Goal: Feedback & Contribution: Submit feedback/report problem

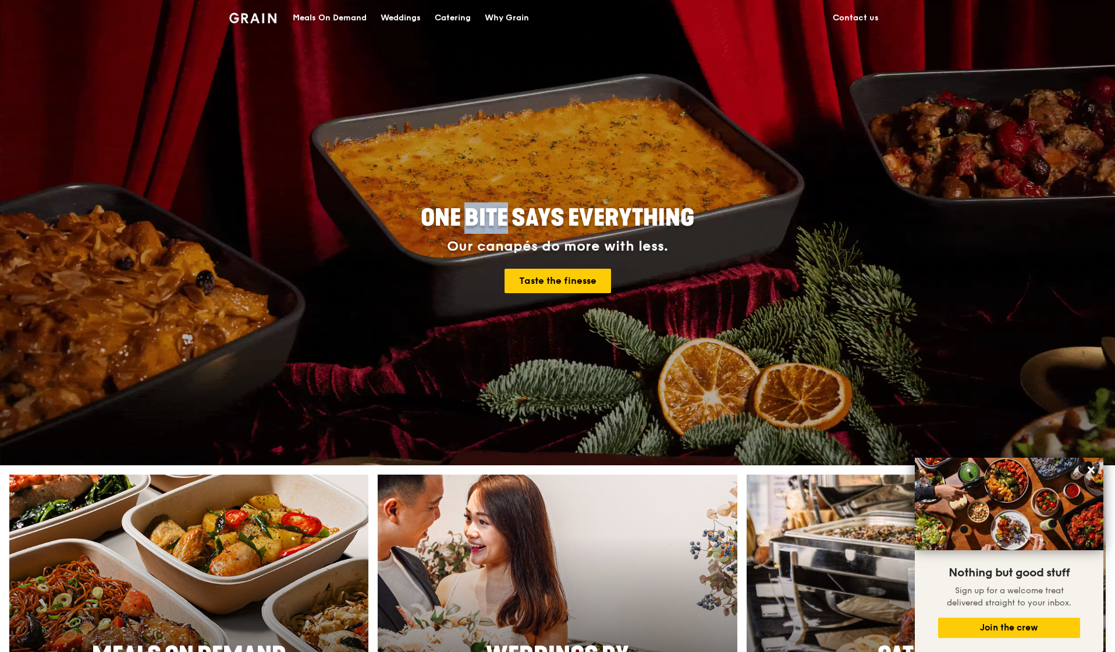
drag, startPoint x: 467, startPoint y: 214, endPoint x: 507, endPoint y: 213, distance: 39.6
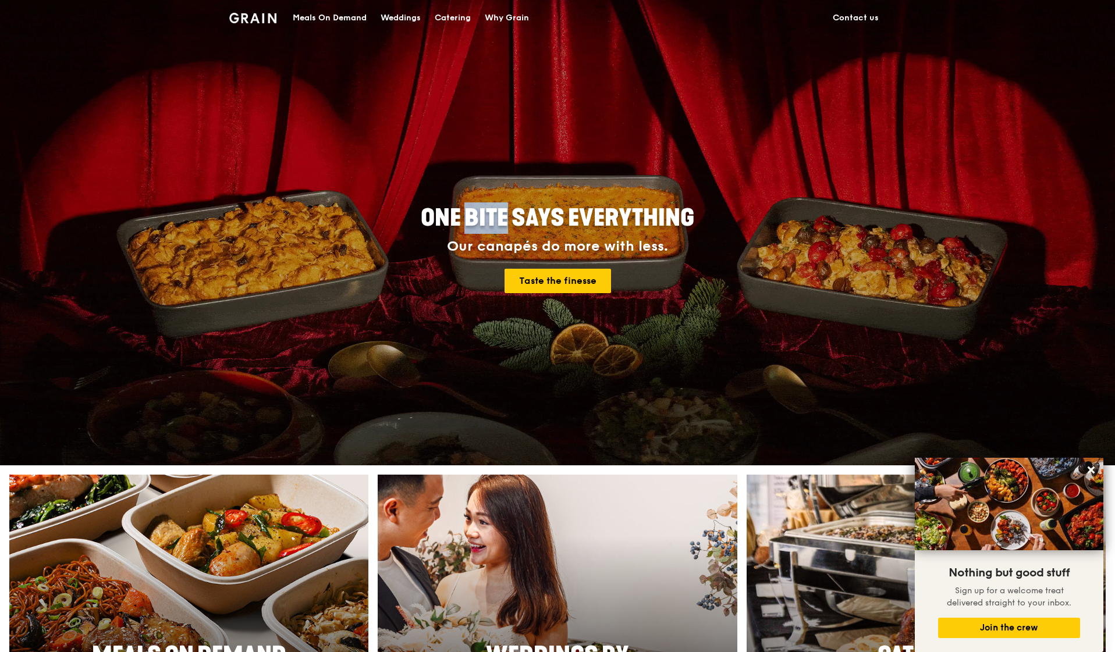
click at [507, 213] on span "ONE BITE SAYS EVERYTHING" at bounding box center [557, 218] width 273 height 28
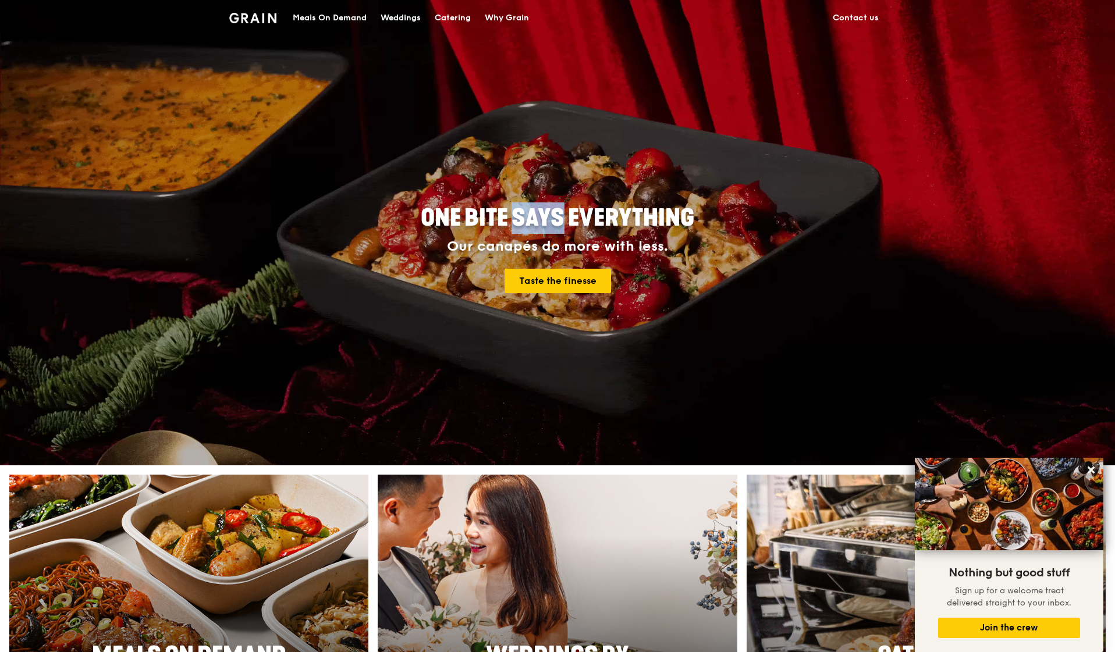
drag, startPoint x: 513, startPoint y: 215, endPoint x: 561, endPoint y: 215, distance: 47.7
click at [561, 215] on span "ONE BITE SAYS EVERYTHING" at bounding box center [557, 218] width 273 height 28
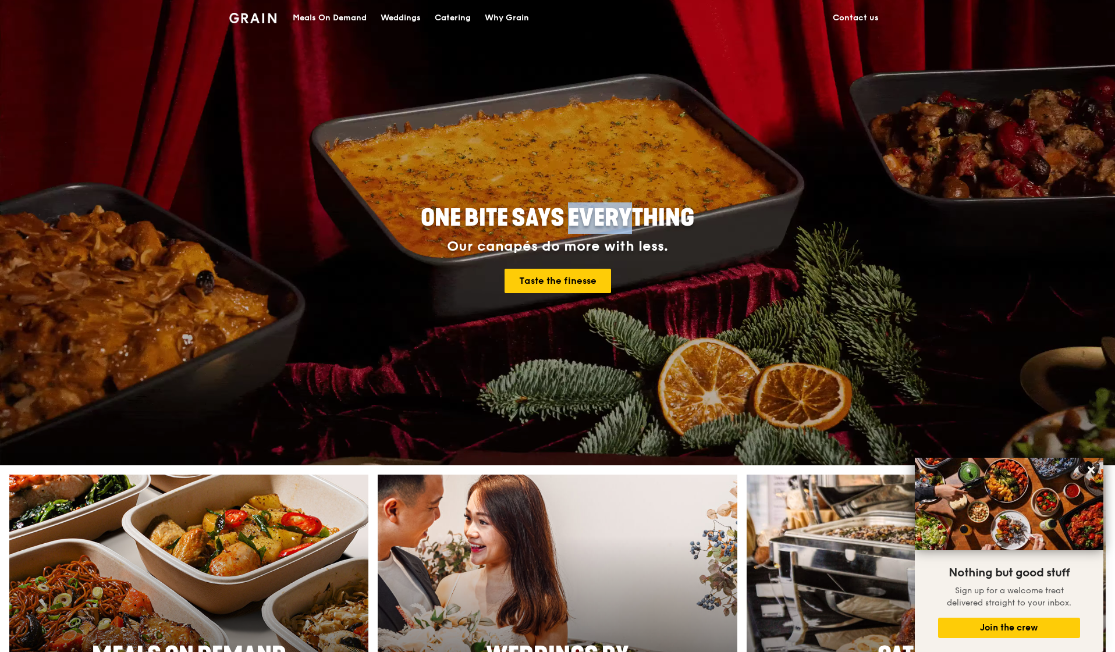
drag, startPoint x: 569, startPoint y: 216, endPoint x: 632, endPoint y: 216, distance: 62.8
click at [634, 218] on span "ONE BITE SAYS EVERYTHING" at bounding box center [557, 218] width 273 height 28
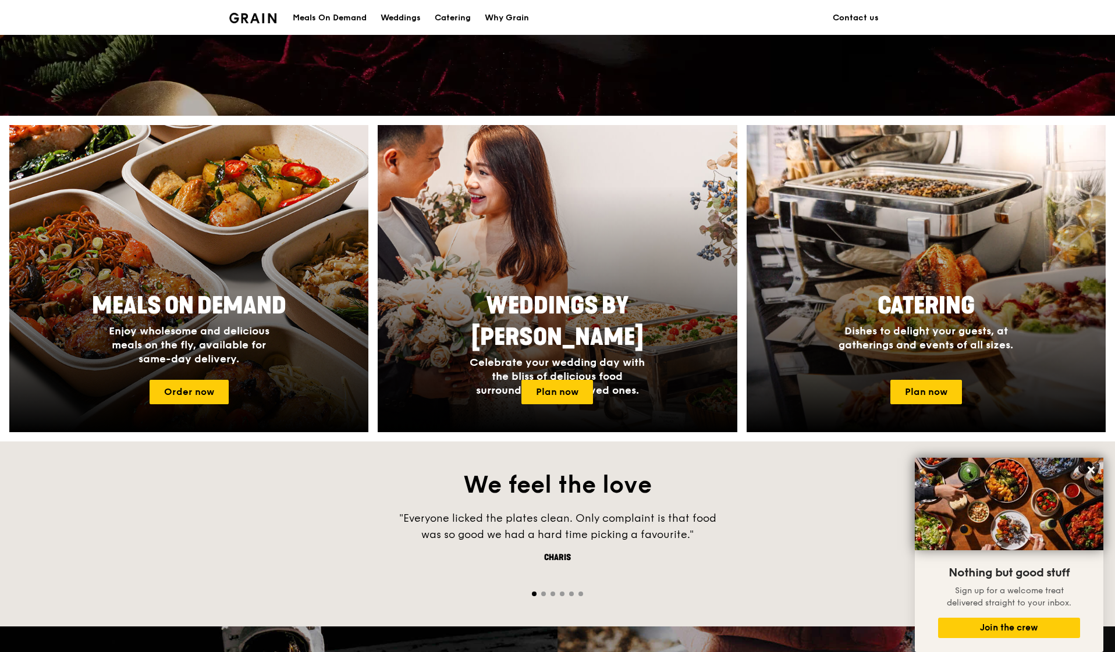
scroll to position [355, 0]
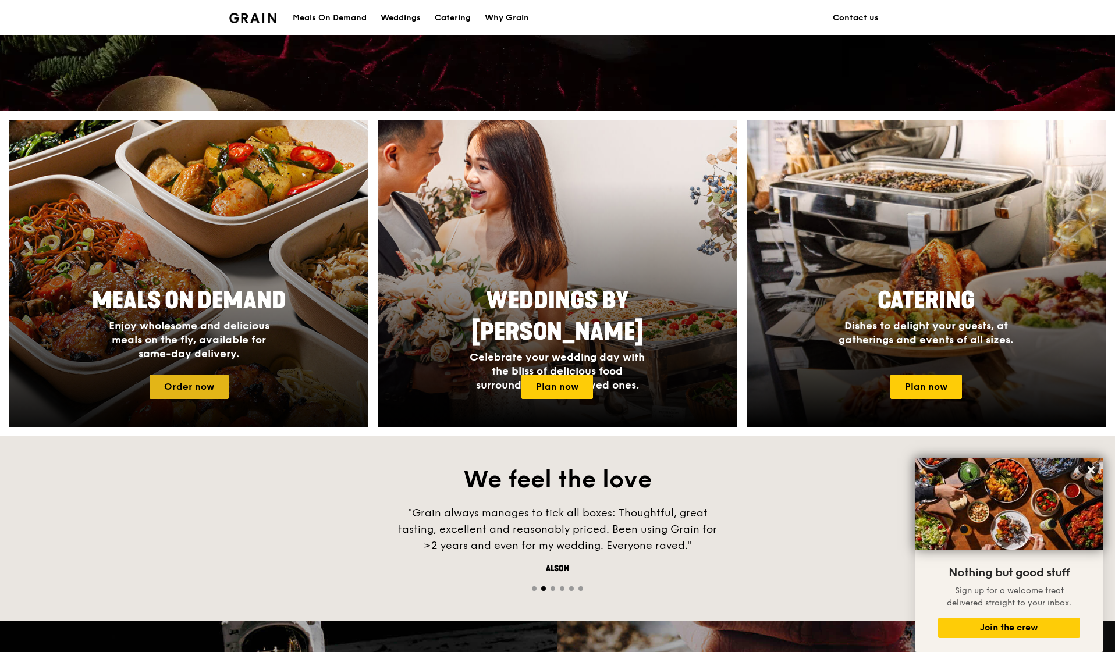
click at [205, 393] on link "Order now" at bounding box center [189, 387] width 79 height 24
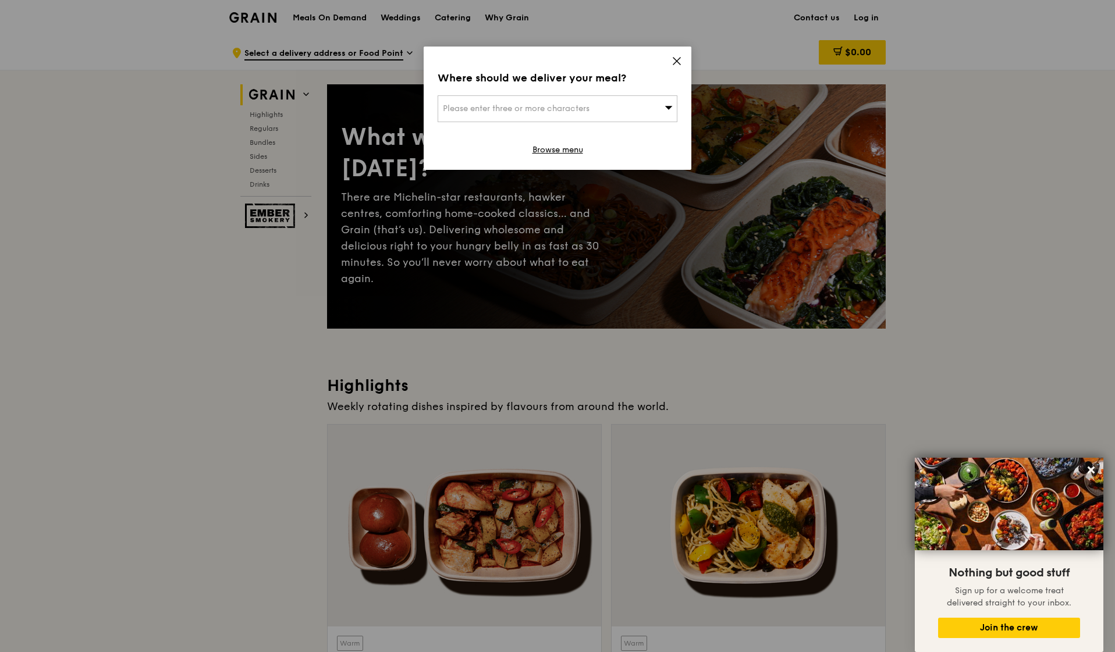
click at [616, 89] on div "Where should we deliver your meal? Please enter three or more characters Browse…" at bounding box center [558, 108] width 268 height 123
click at [609, 109] on div "Please enter three or more characters" at bounding box center [558, 108] width 240 height 27
click at [602, 115] on input "search" at bounding box center [557, 109] width 239 height 26
type input "h"
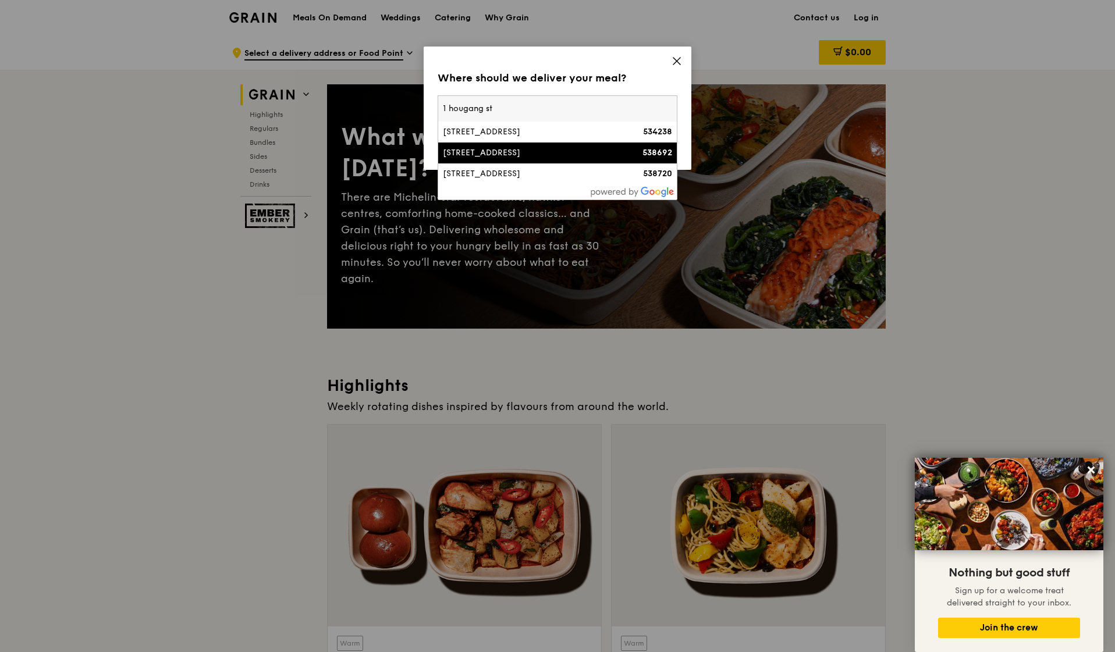
type input "1 hougang st"
click at [550, 159] on div "[STREET_ADDRESS]" at bounding box center [529, 153] width 172 height 12
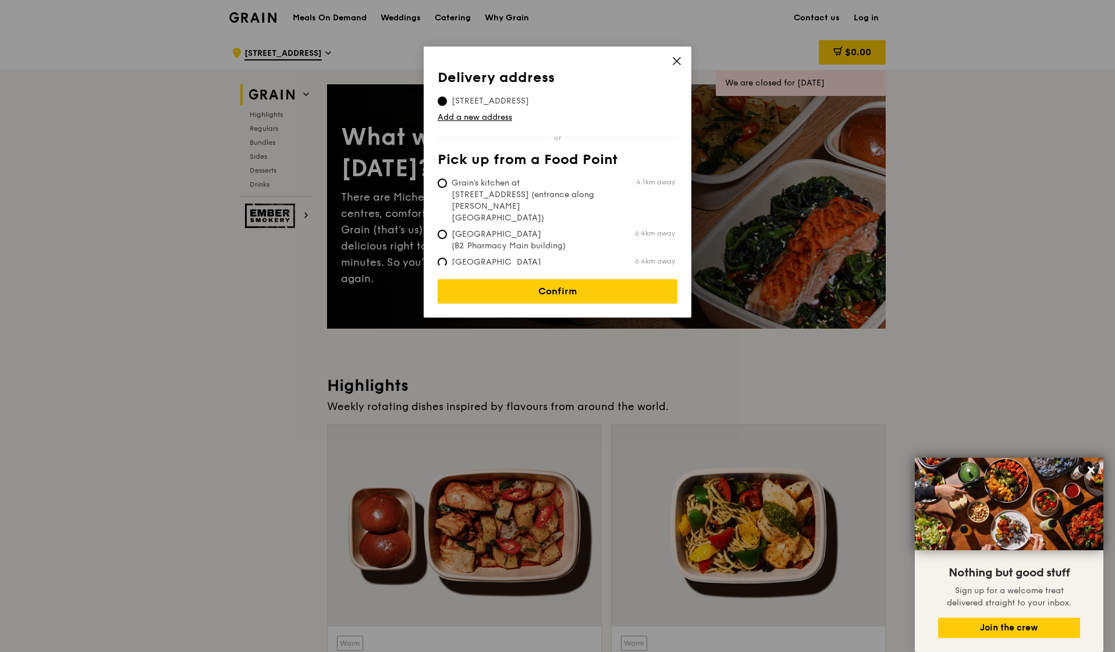
click at [541, 106] on span "[STREET_ADDRESS]" at bounding box center [490, 101] width 105 height 12
click at [447, 106] on input "[STREET_ADDRESS]" at bounding box center [442, 101] width 9 height 9
click at [557, 285] on link "Confirm" at bounding box center [558, 291] width 240 height 24
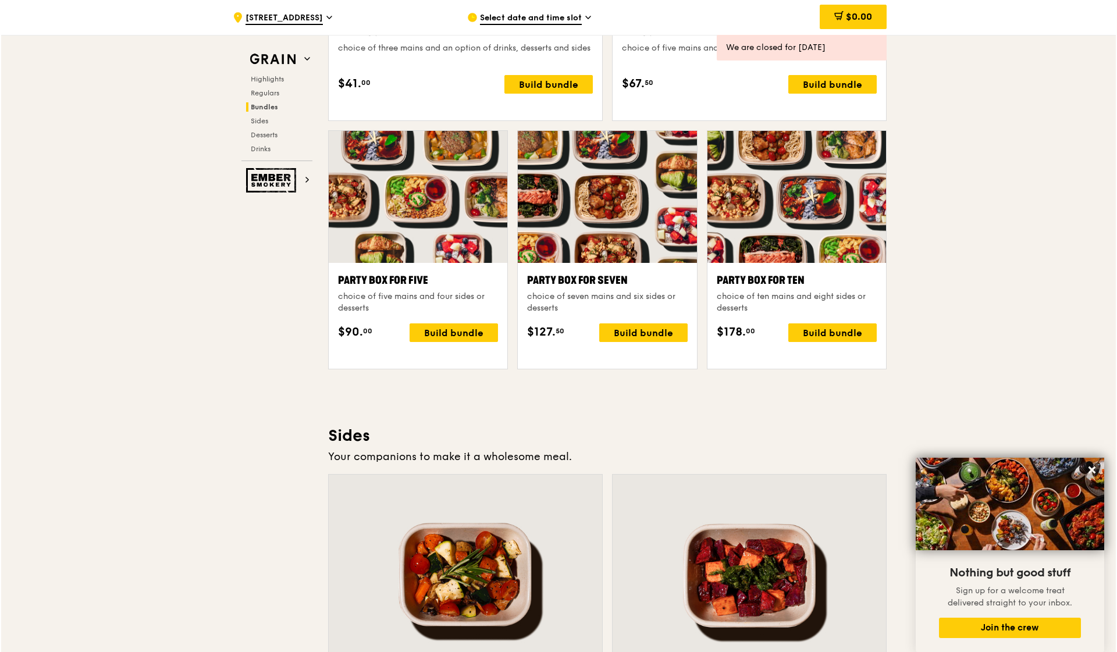
scroll to position [2266, 0]
click at [819, 342] on div "Build bundle" at bounding box center [831, 333] width 88 height 19
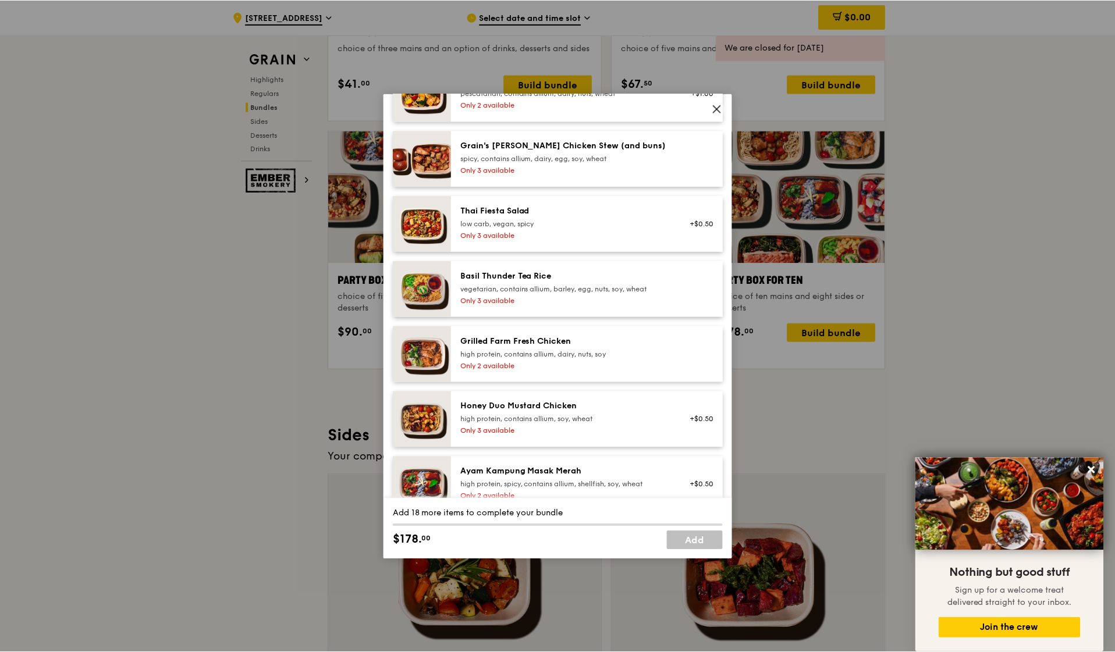
scroll to position [153, 0]
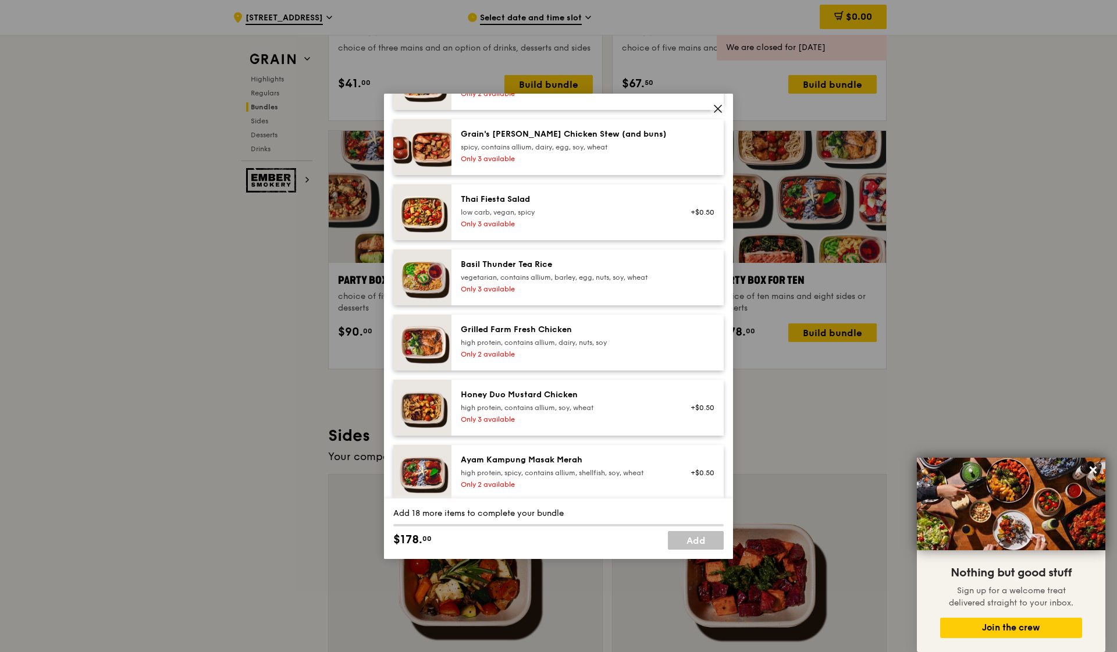
click at [637, 296] on div "Basil Thunder Tea Rice vegetarian, contains allium, barley, egg, nuts, soy, whe…" at bounding box center [565, 277] width 223 height 37
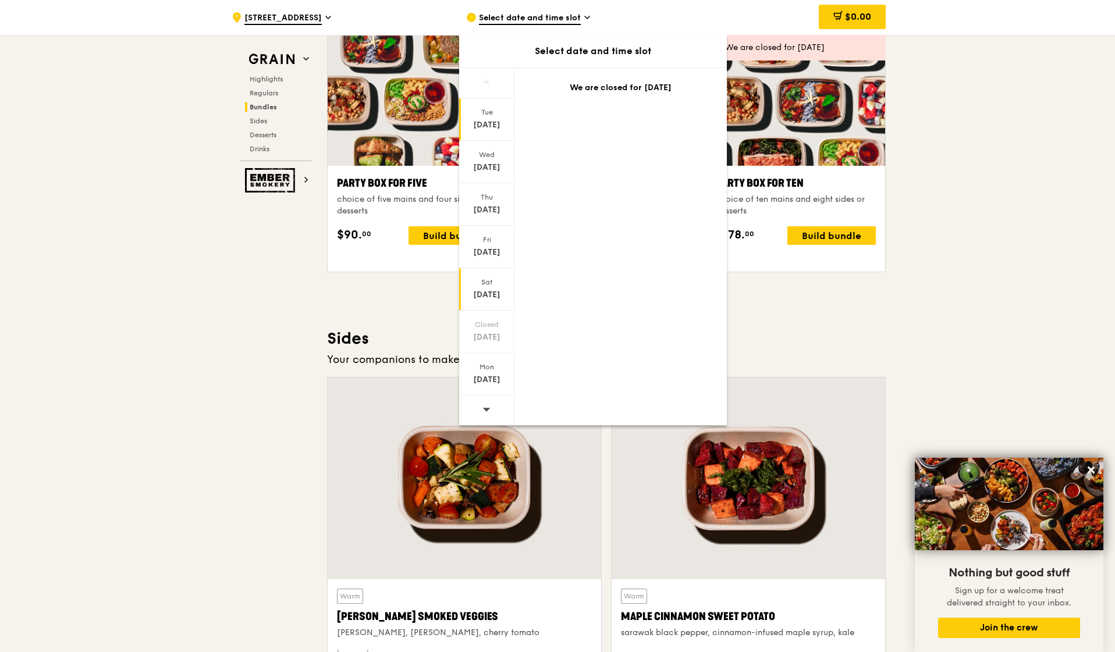
scroll to position [2365, 0]
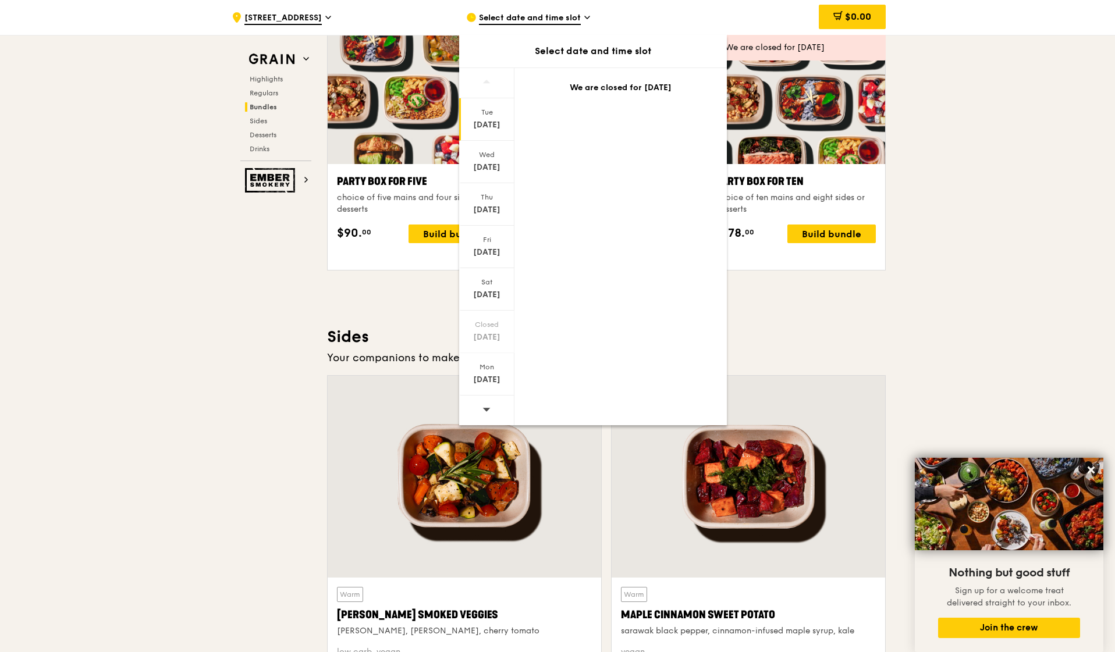
click at [486, 407] on icon at bounding box center [486, 409] width 8 height 9
click at [491, 334] on div "[DATE]" at bounding box center [487, 338] width 52 height 12
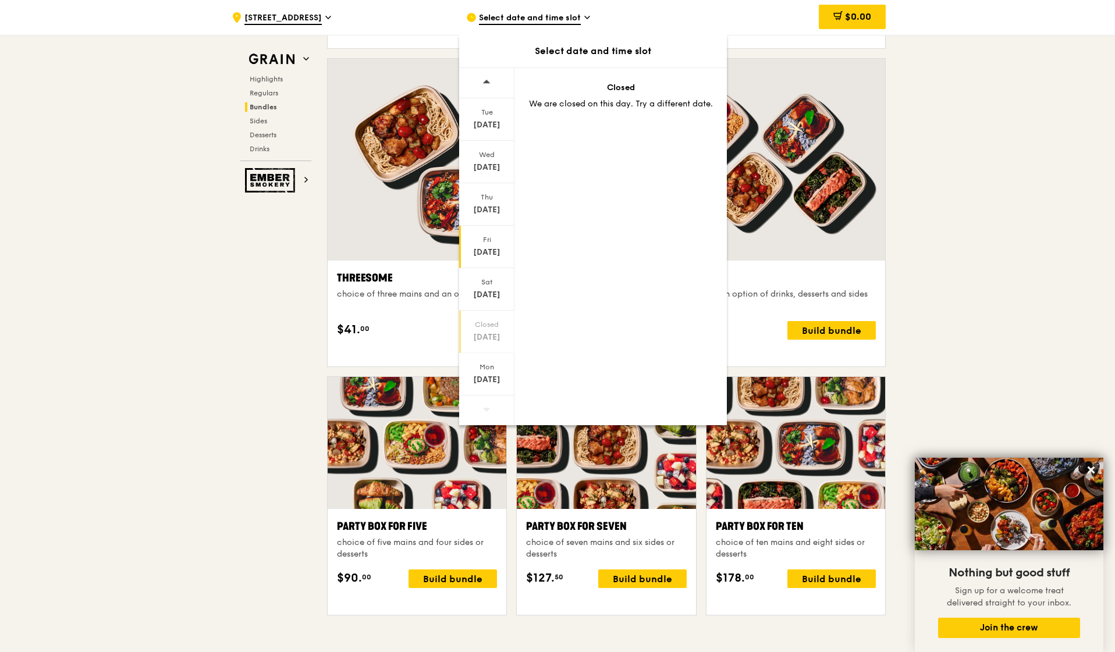
scroll to position [2016, 0]
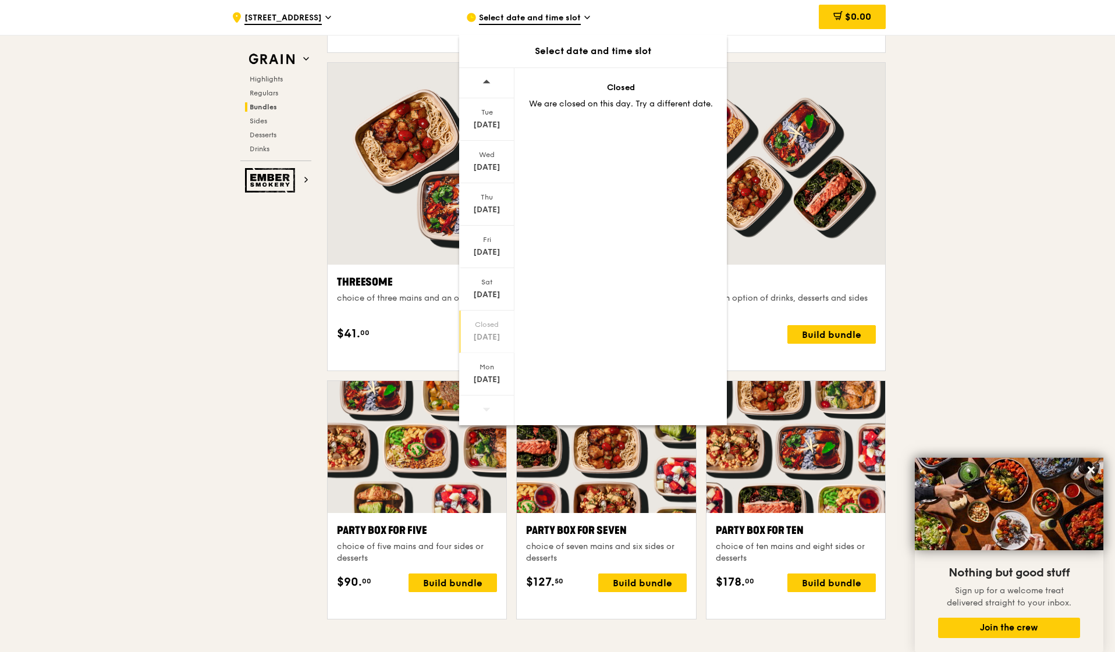
click at [485, 75] on span at bounding box center [486, 81] width 8 height 27
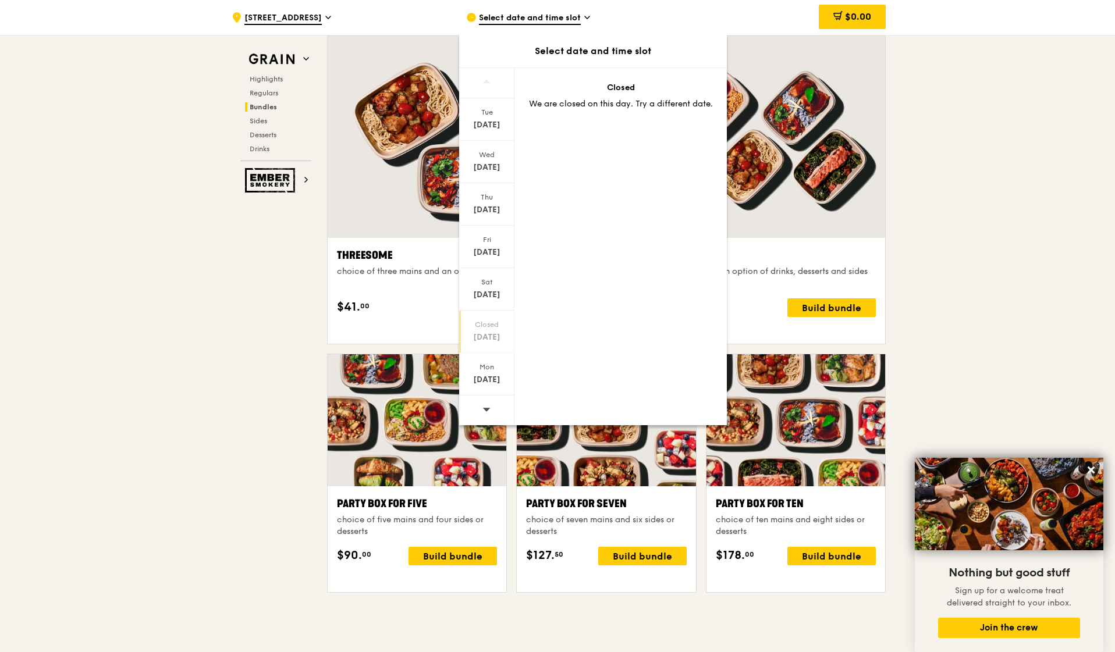
scroll to position [2043, 0]
click at [490, 401] on span at bounding box center [486, 409] width 8 height 27
click at [491, 382] on div "[DATE]" at bounding box center [487, 380] width 52 height 12
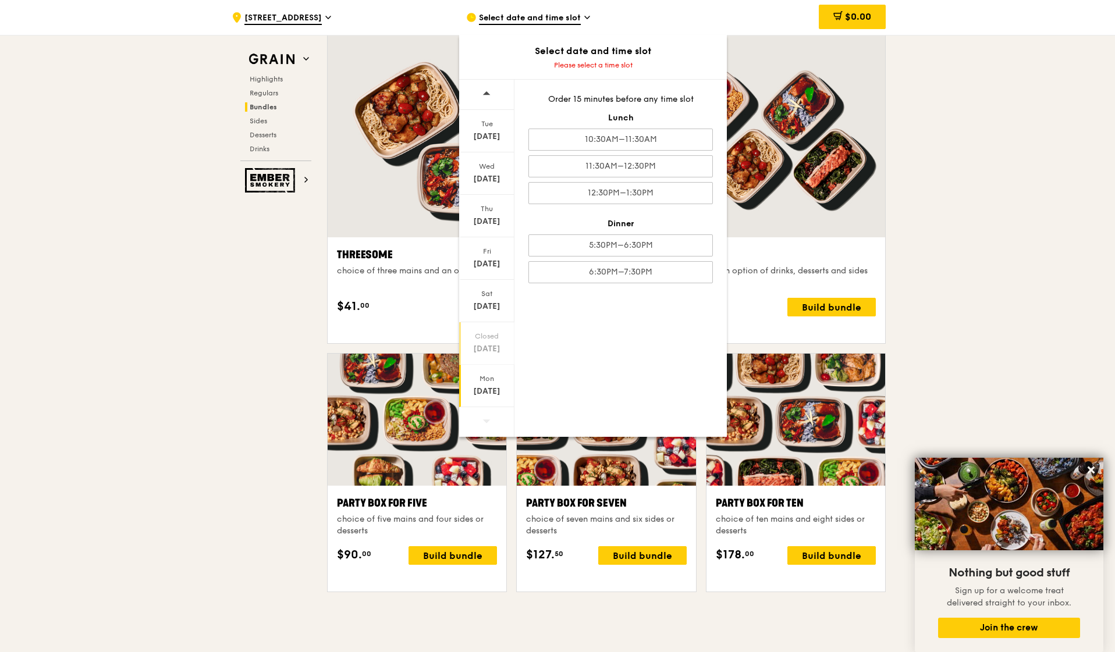
click at [493, 344] on div "[DATE]" at bounding box center [487, 349] width 52 height 12
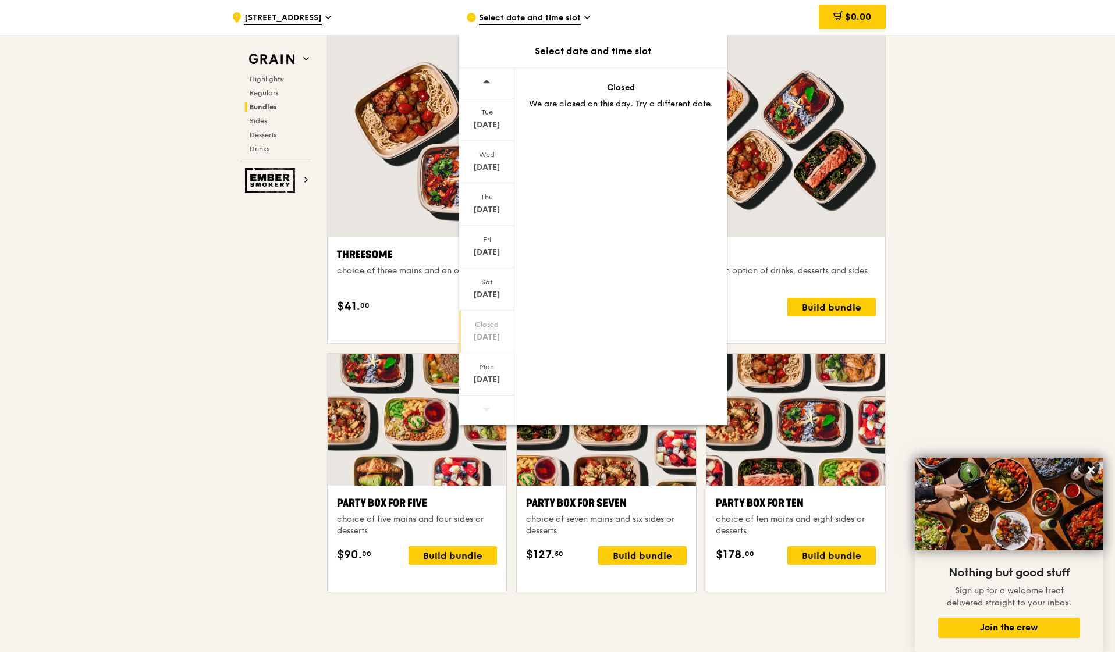
click at [679, 20] on div "Select date and time slot" at bounding box center [574, 17] width 216 height 35
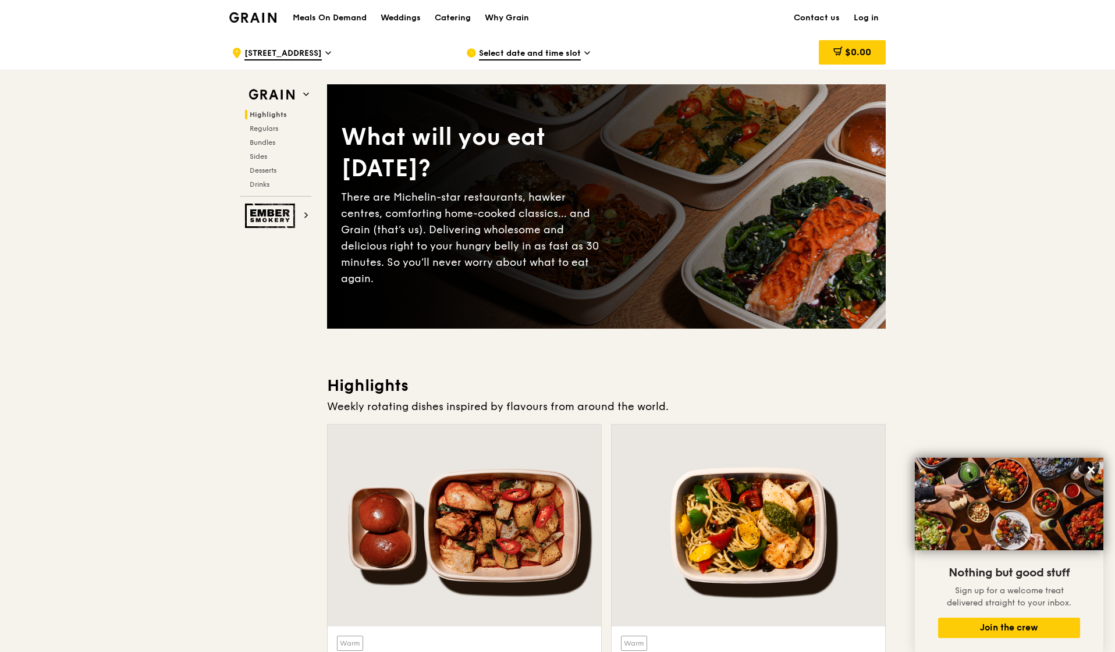
scroll to position [0, 0]
click at [564, 55] on span "Select date and time slot" at bounding box center [530, 54] width 102 height 13
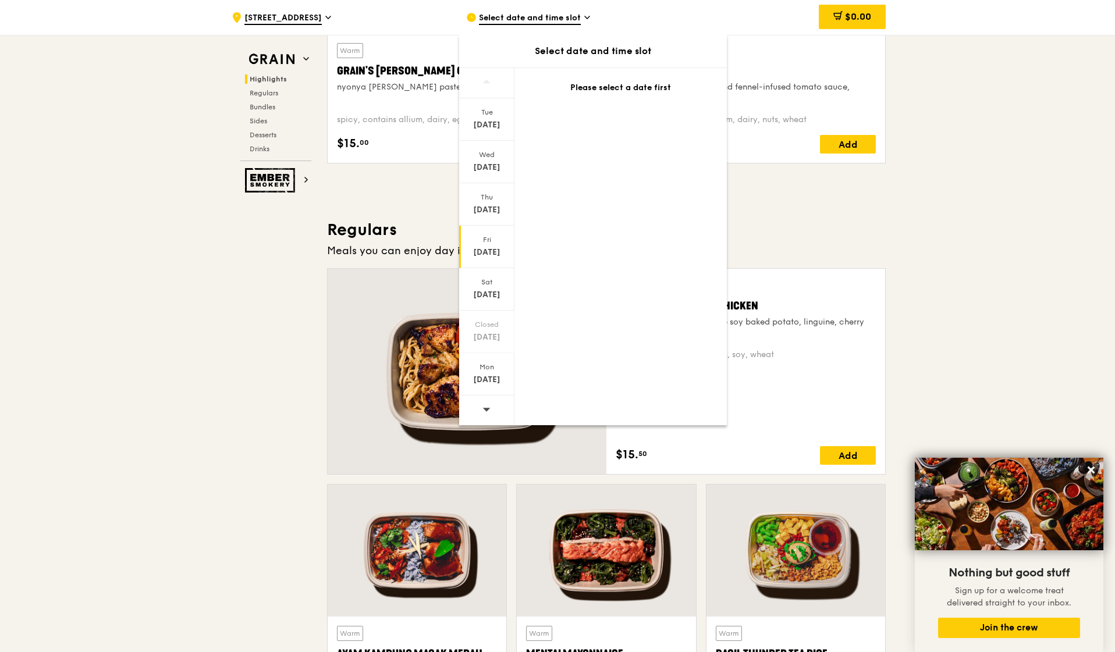
scroll to position [593, 0]
click at [492, 403] on div at bounding box center [486, 411] width 55 height 30
click at [495, 372] on div "[DATE]" at bounding box center [486, 374] width 55 height 42
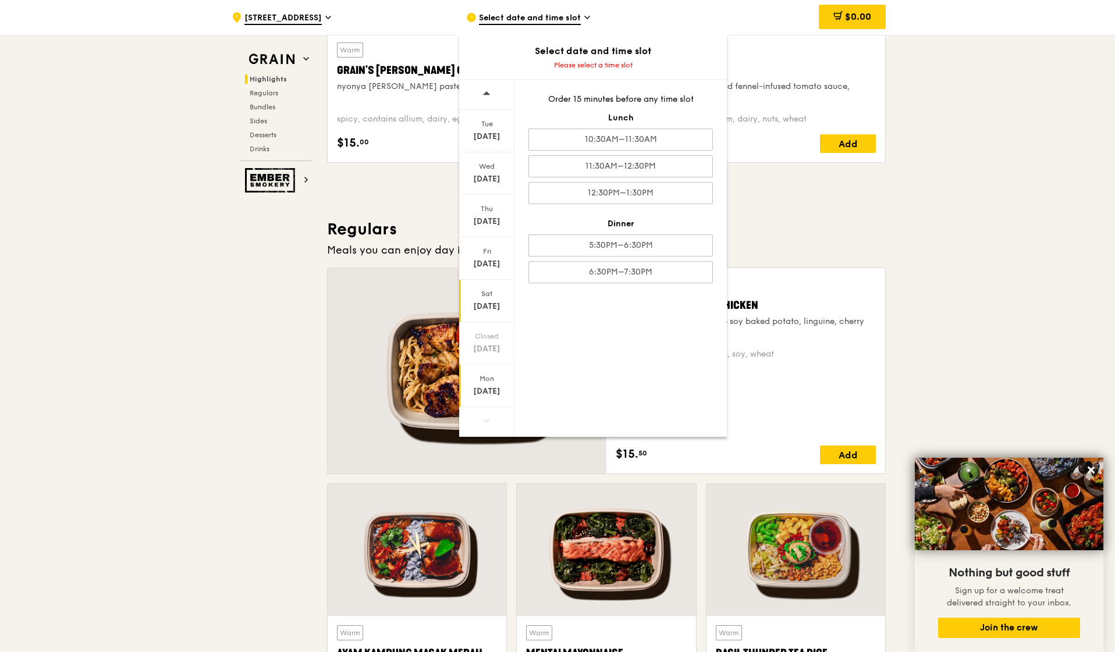
click at [485, 318] on div "[DATE]" at bounding box center [486, 301] width 55 height 42
click at [597, 271] on div "6:30PM–7:30PM" at bounding box center [620, 272] width 184 height 22
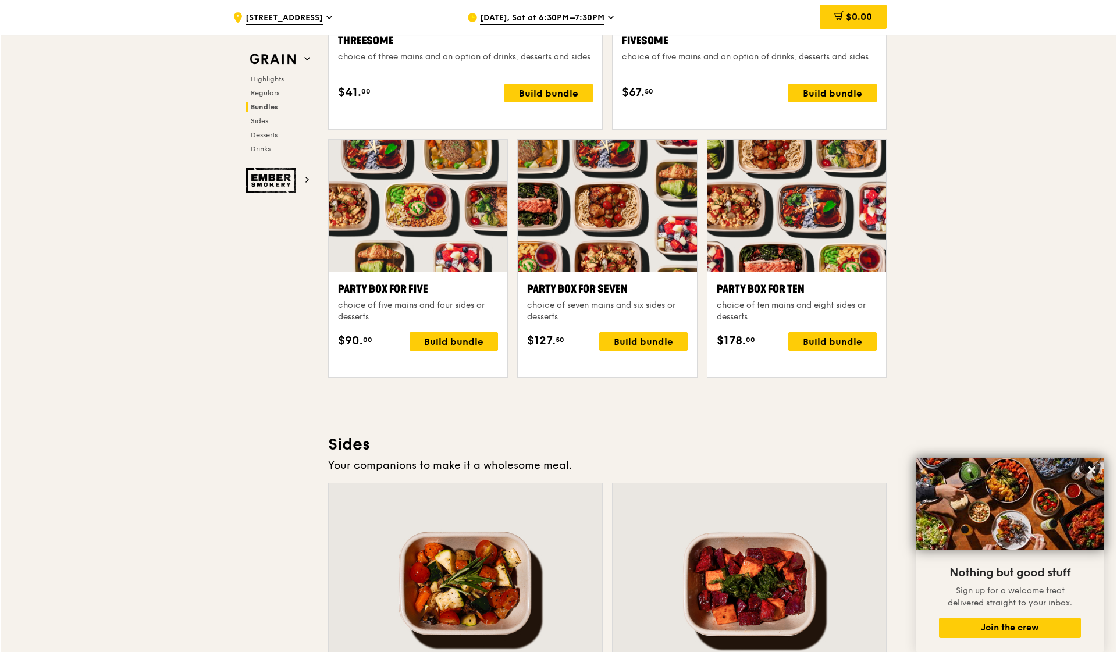
scroll to position [2199, 0]
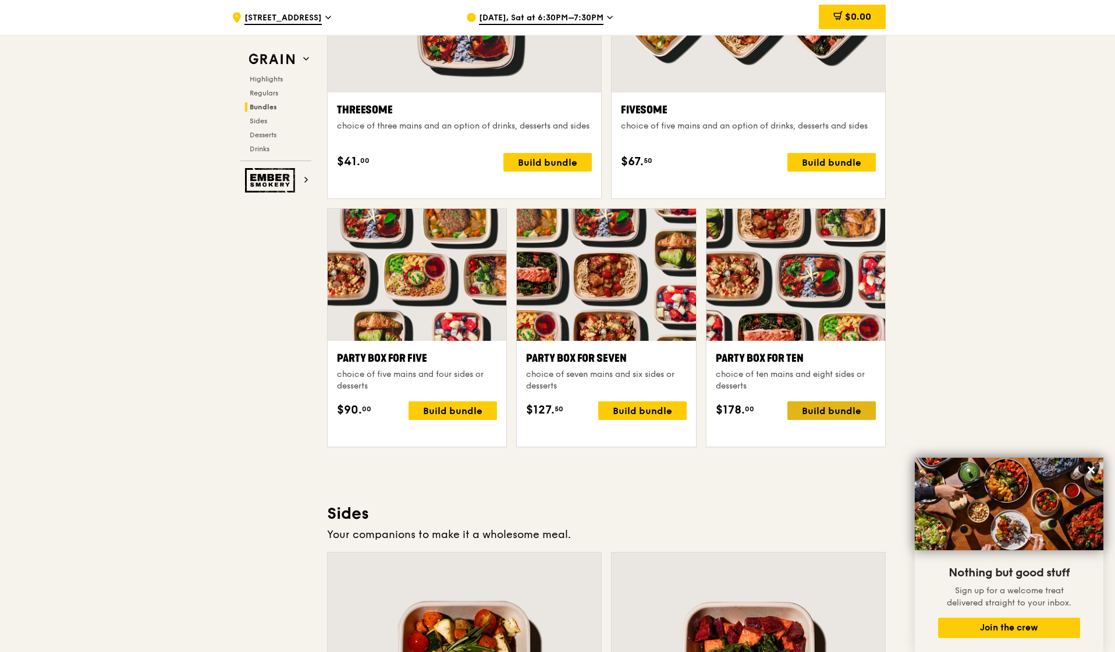
click at [818, 420] on div "Build bundle" at bounding box center [831, 410] width 88 height 19
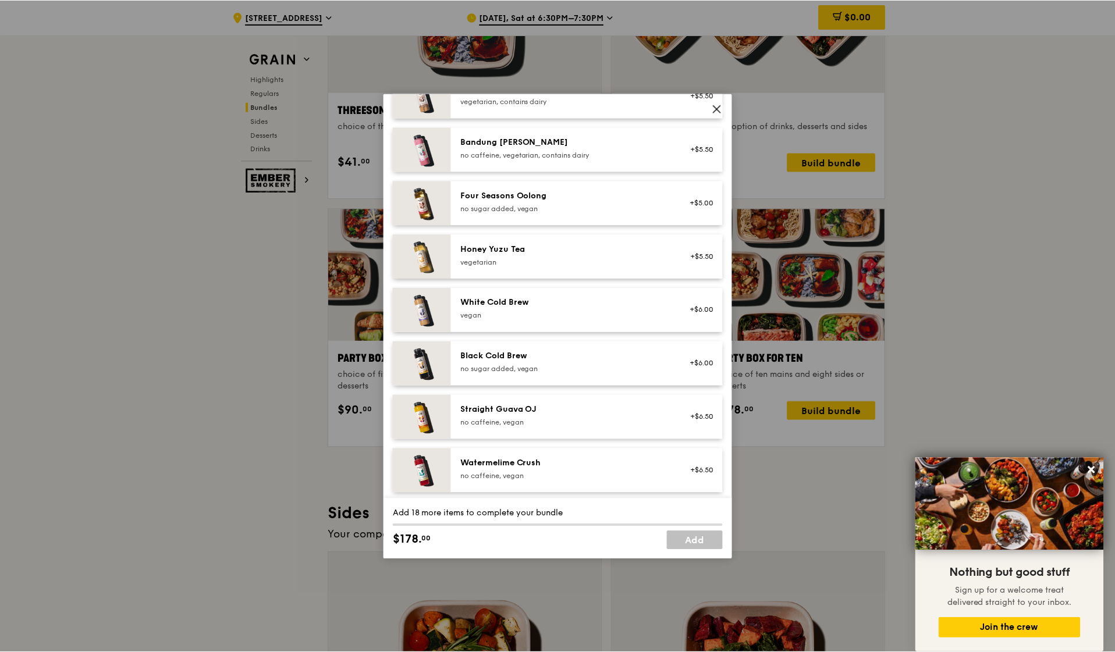
scroll to position [1327, 0]
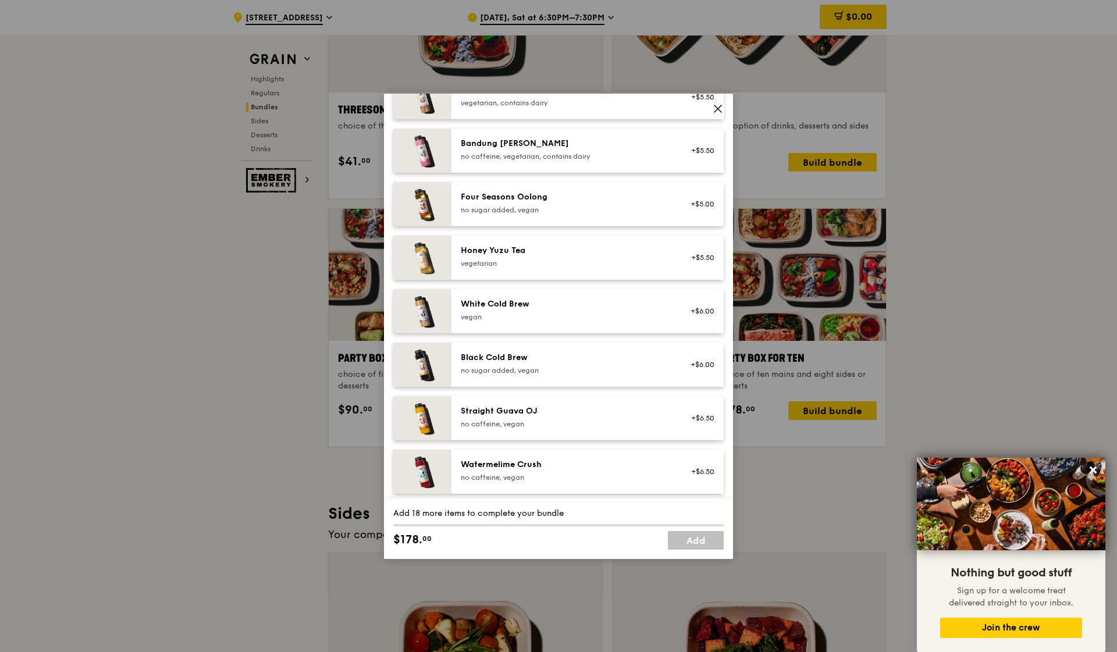
click at [716, 107] on icon at bounding box center [718, 109] width 10 height 10
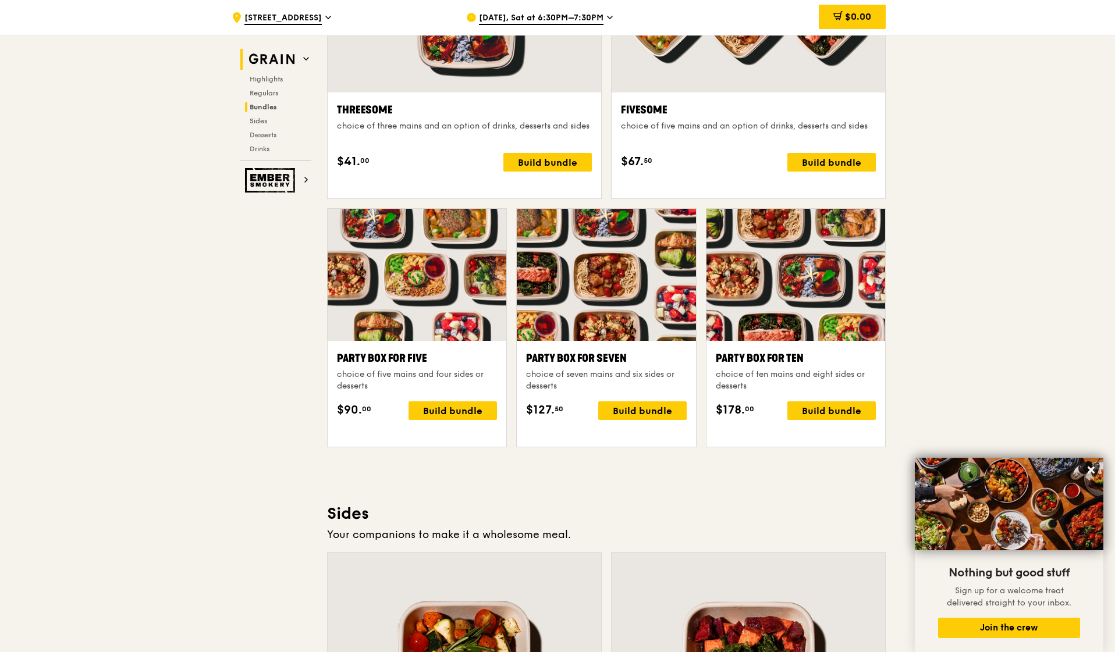
click at [291, 61] on img at bounding box center [272, 59] width 54 height 21
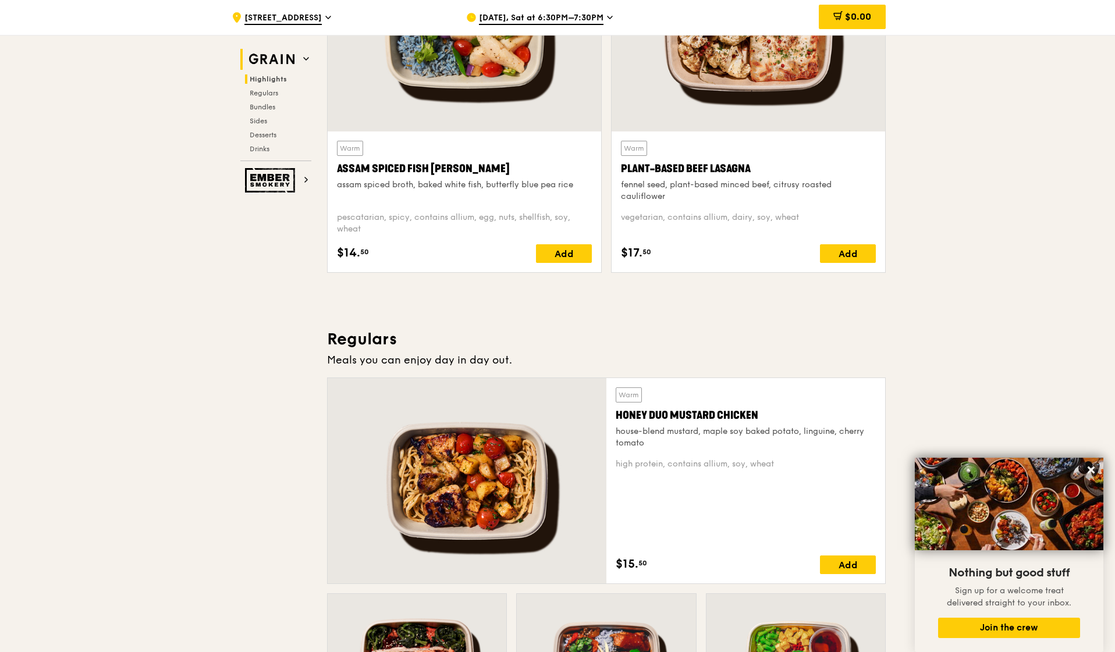
scroll to position [328, 0]
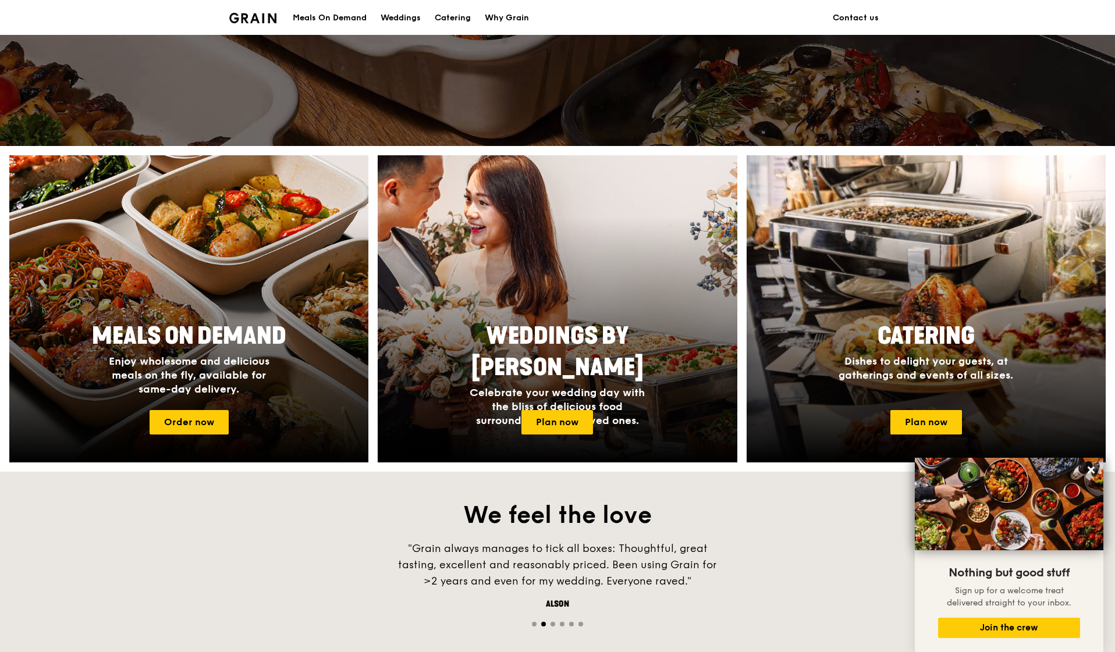
scroll to position [321, 0]
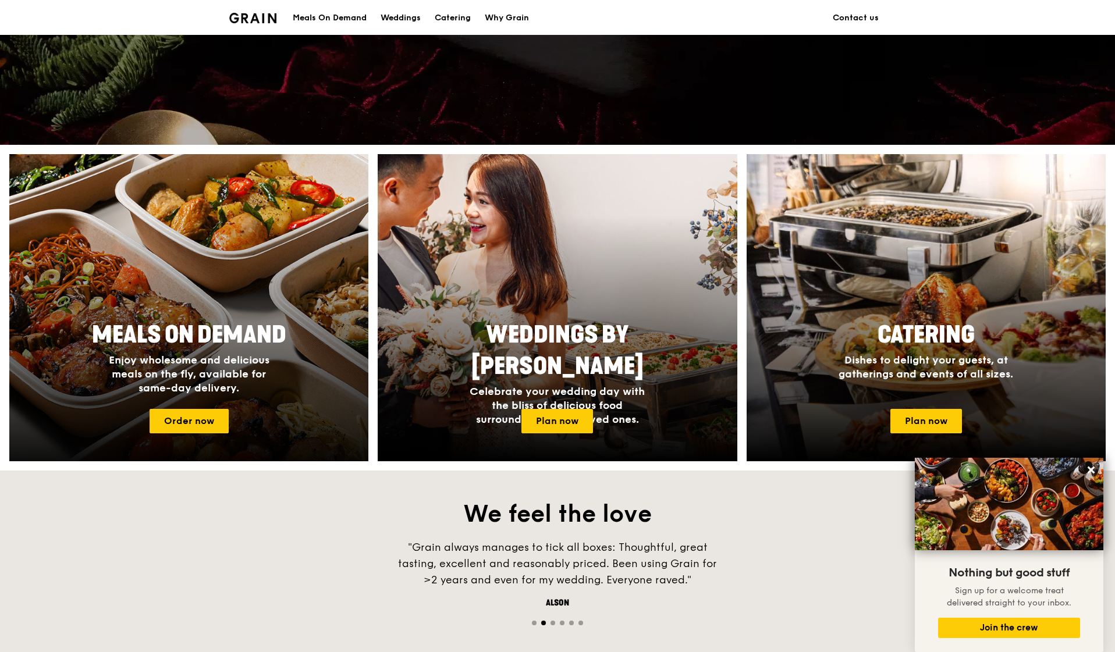
click at [273, 427] on div at bounding box center [188, 308] width 395 height 338
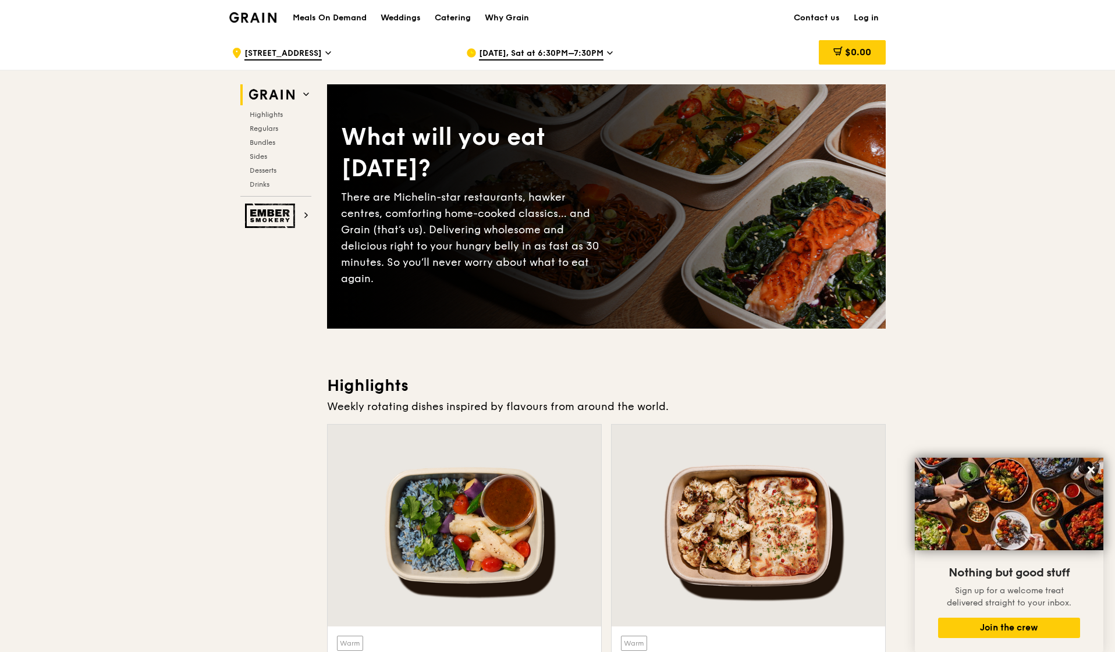
click at [533, 58] on span "[DATE], Sat at 6:30PM–7:30PM" at bounding box center [541, 54] width 125 height 13
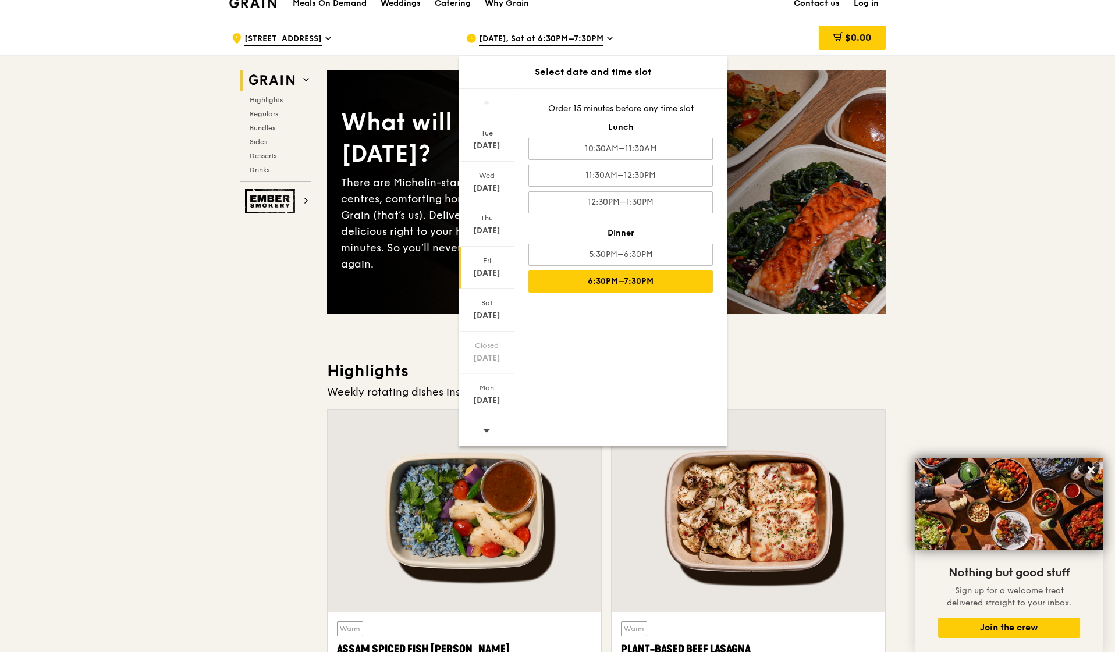
scroll to position [20, 0]
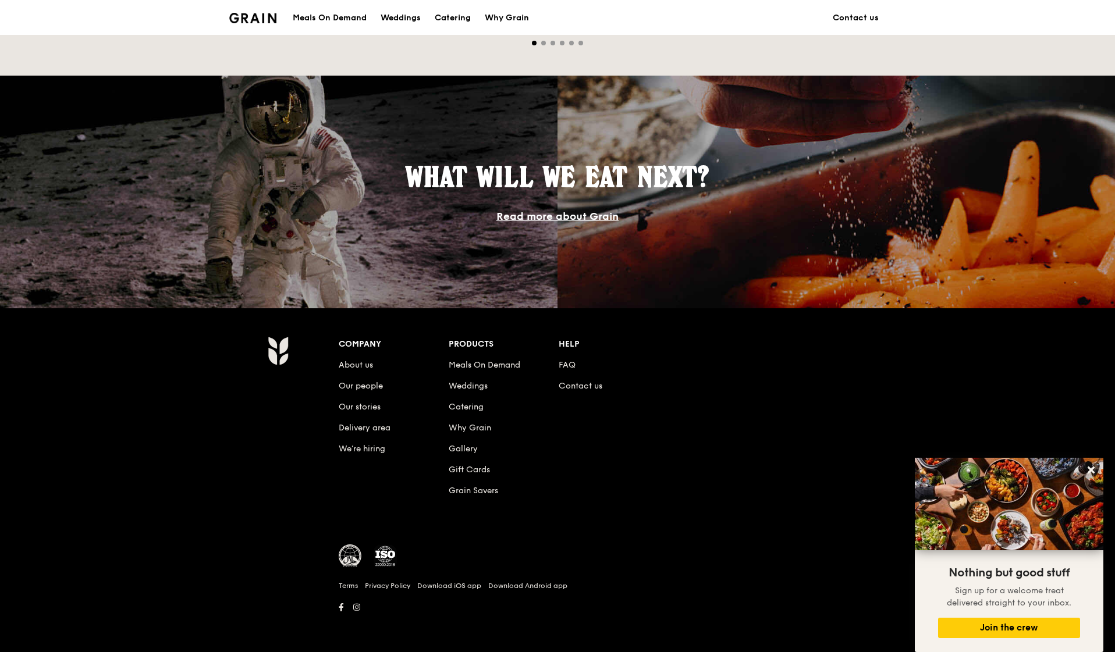
scroll to position [900, 0]
click at [567, 392] on li "Contact us" at bounding box center [614, 384] width 110 height 21
click at [575, 381] on li "Contact us" at bounding box center [614, 384] width 110 height 21
click at [576, 383] on link "Contact us" at bounding box center [581, 387] width 44 height 10
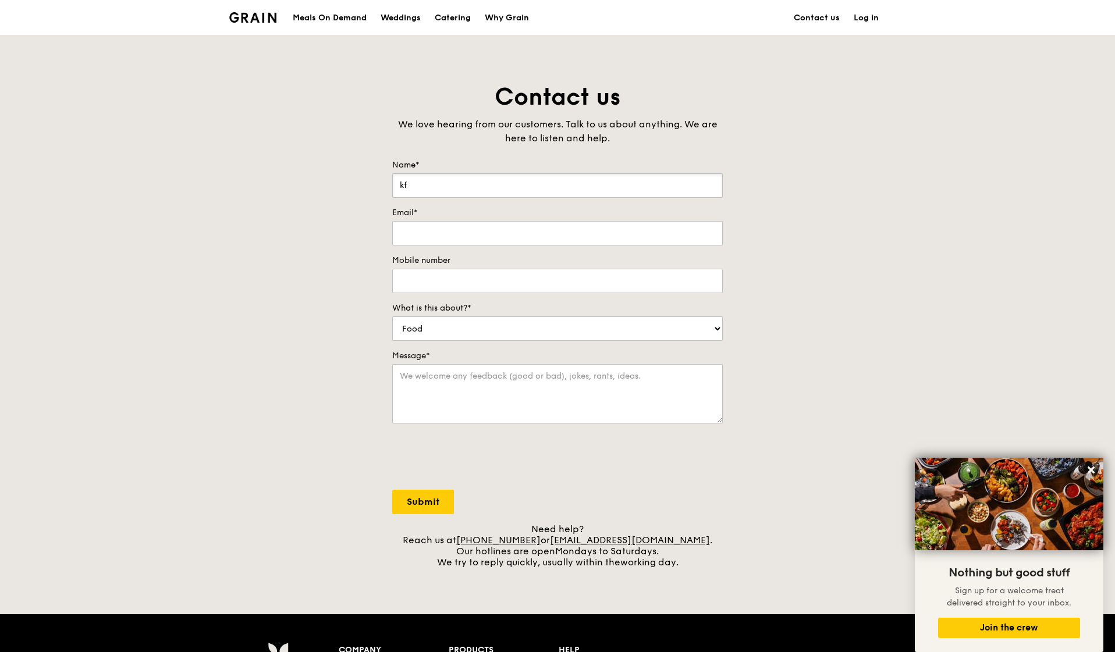
type input "k"
type input "Ludfee"
type input "[DOMAIN_NAME][EMAIL_ADDRESS][DOMAIN_NAME]"
type input "80876358"
click at [450, 388] on textarea "Message*" at bounding box center [557, 393] width 330 height 59
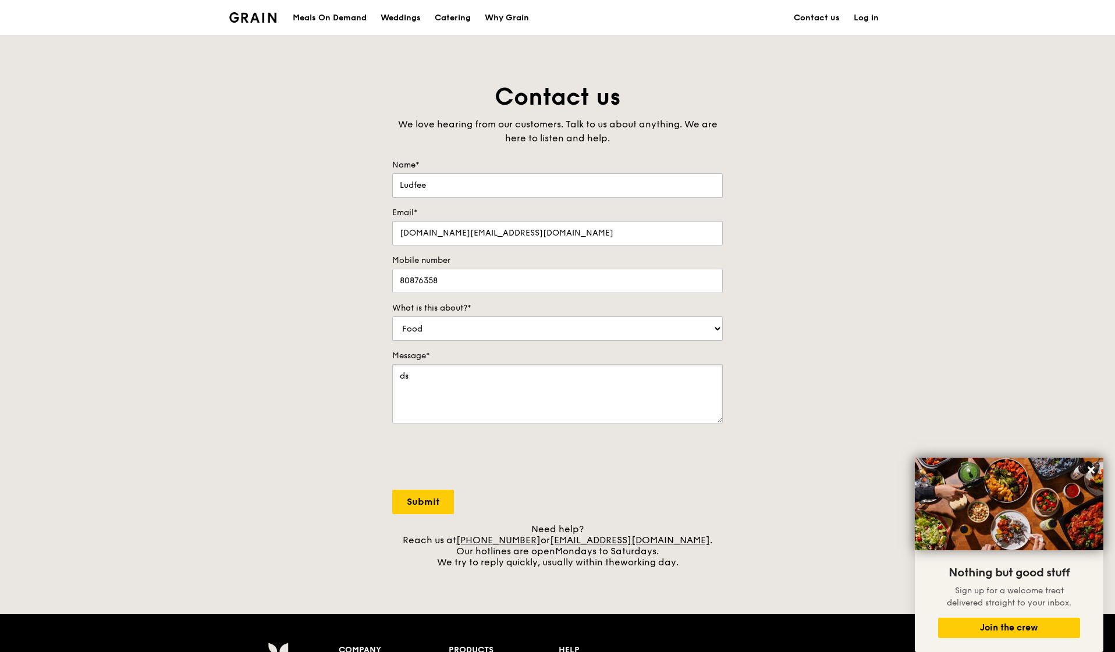
type textarea "d"
click at [478, 365] on textarea "Message*" at bounding box center [557, 393] width 330 height 59
click at [553, 389] on textarea "I have a company event but its on a [DATE] and I know you guys are closed but i…" at bounding box center [557, 393] width 330 height 59
type textarea "I have a company event but it's on a [DATE] and I know you guys are closed but …"
click at [432, 507] on input "Submit" at bounding box center [423, 502] width 62 height 24
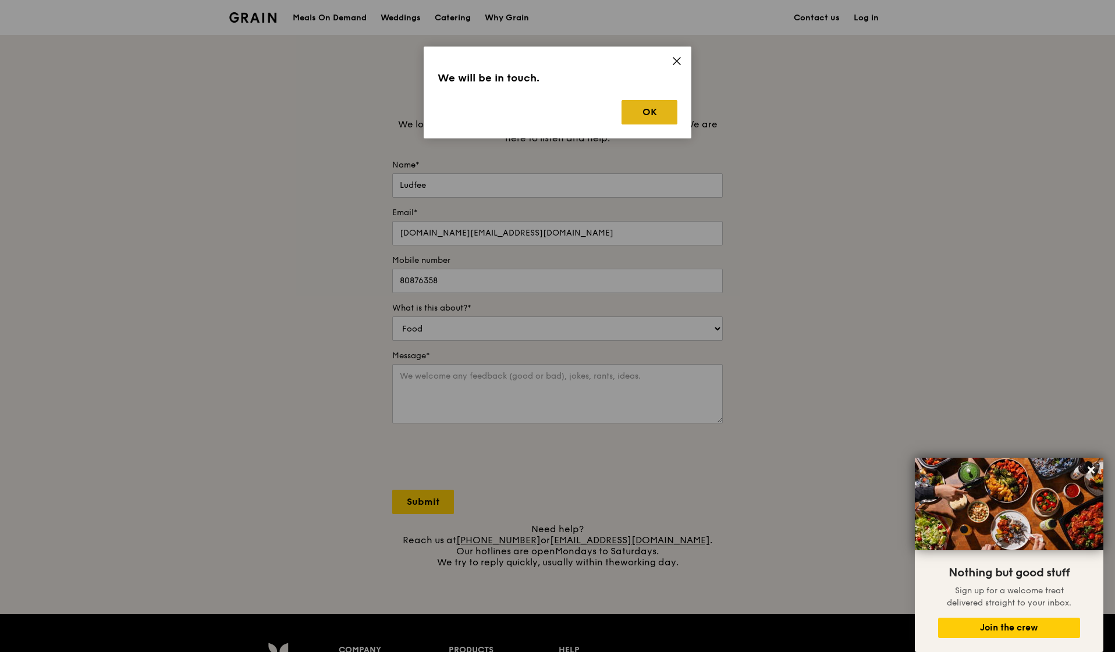
click at [653, 108] on button "OK" at bounding box center [649, 112] width 56 height 24
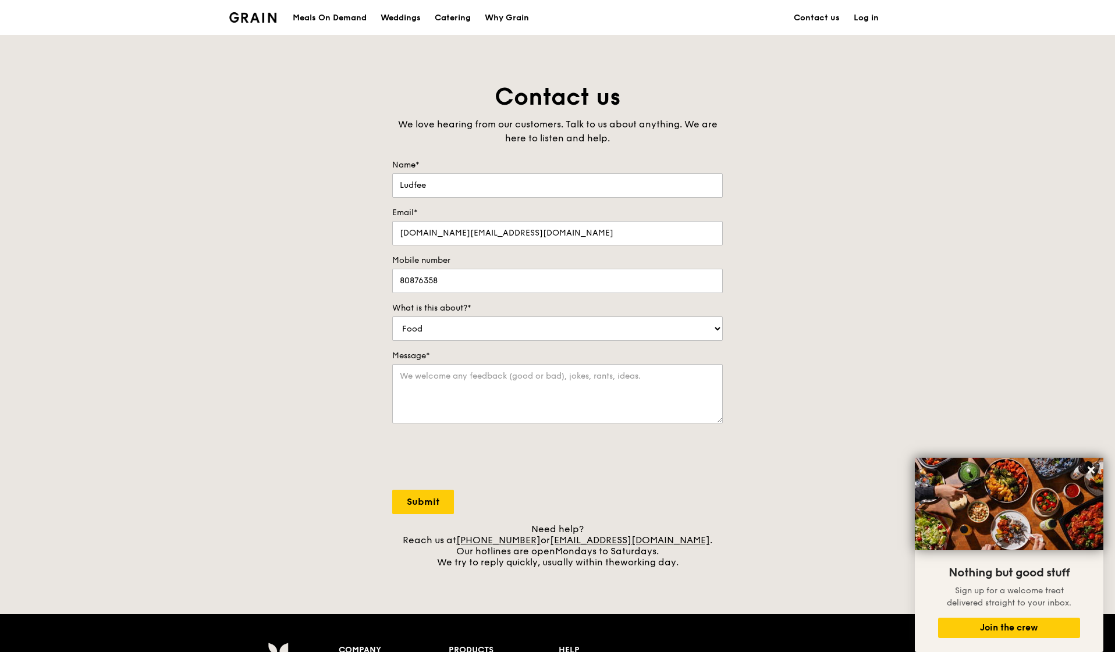
click at [824, 23] on link "Contact us" at bounding box center [817, 18] width 60 height 35
